Goal: Task Accomplishment & Management: Manage account settings

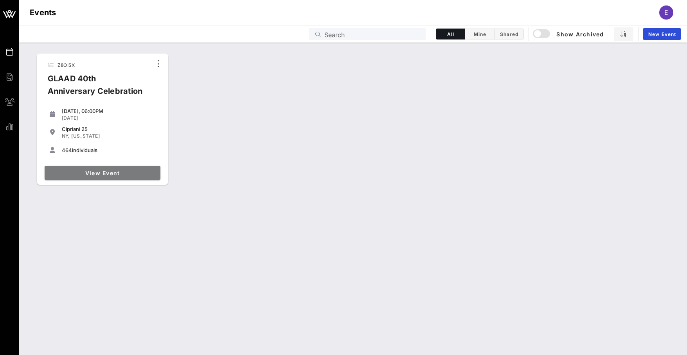
click at [101, 169] on link "View Event" at bounding box center [103, 173] width 116 height 14
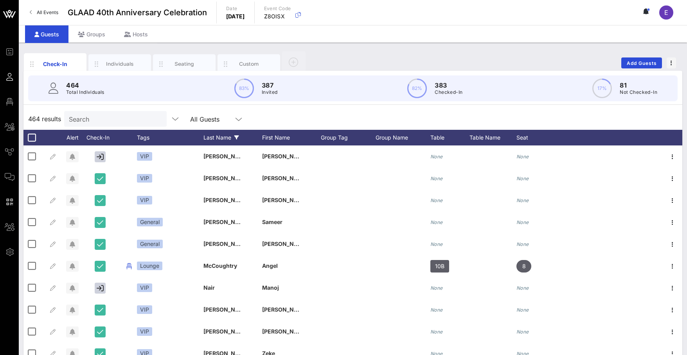
click at [221, 135] on div "Last Name" at bounding box center [232, 138] width 59 height 16
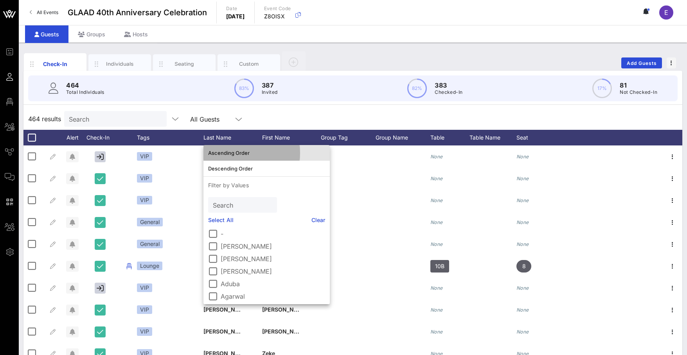
click at [228, 154] on div "Ascending Order" at bounding box center [266, 153] width 117 height 6
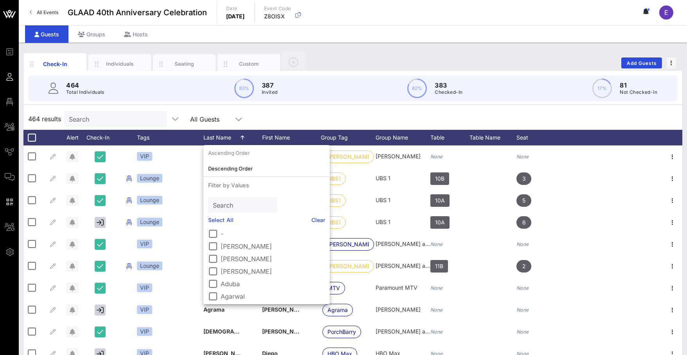
click at [272, 116] on div "464 results Search All Guests" at bounding box center [352, 119] width 659 height 22
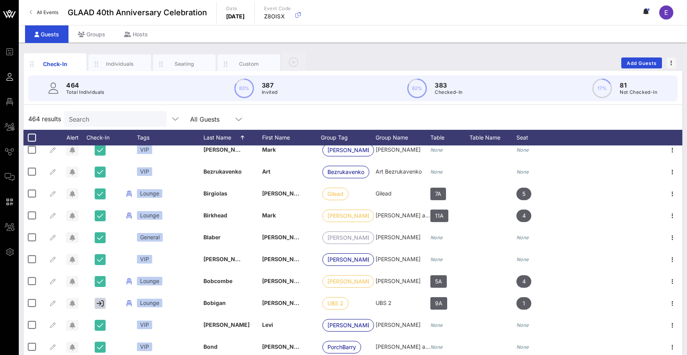
scroll to position [912, 0]
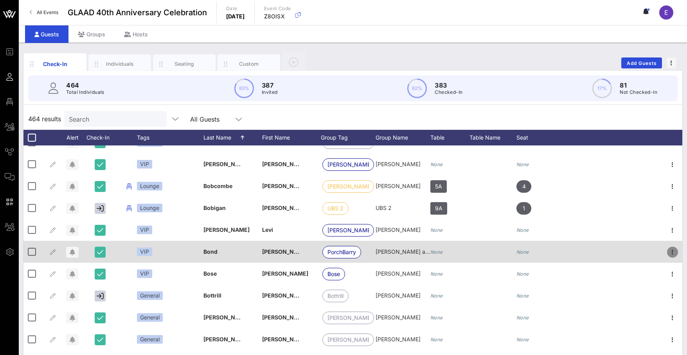
click at [670, 248] on icon "button" at bounding box center [672, 252] width 9 height 9
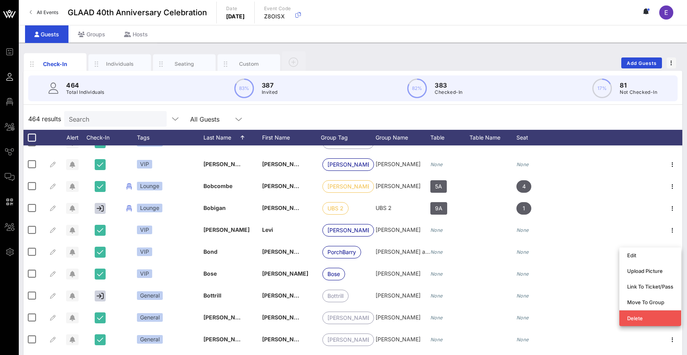
click at [390, 57] on div "Check-In Individuals Seating Custom Add Guests" at bounding box center [352, 62] width 659 height 25
